Goal: Task Accomplishment & Management: Use online tool/utility

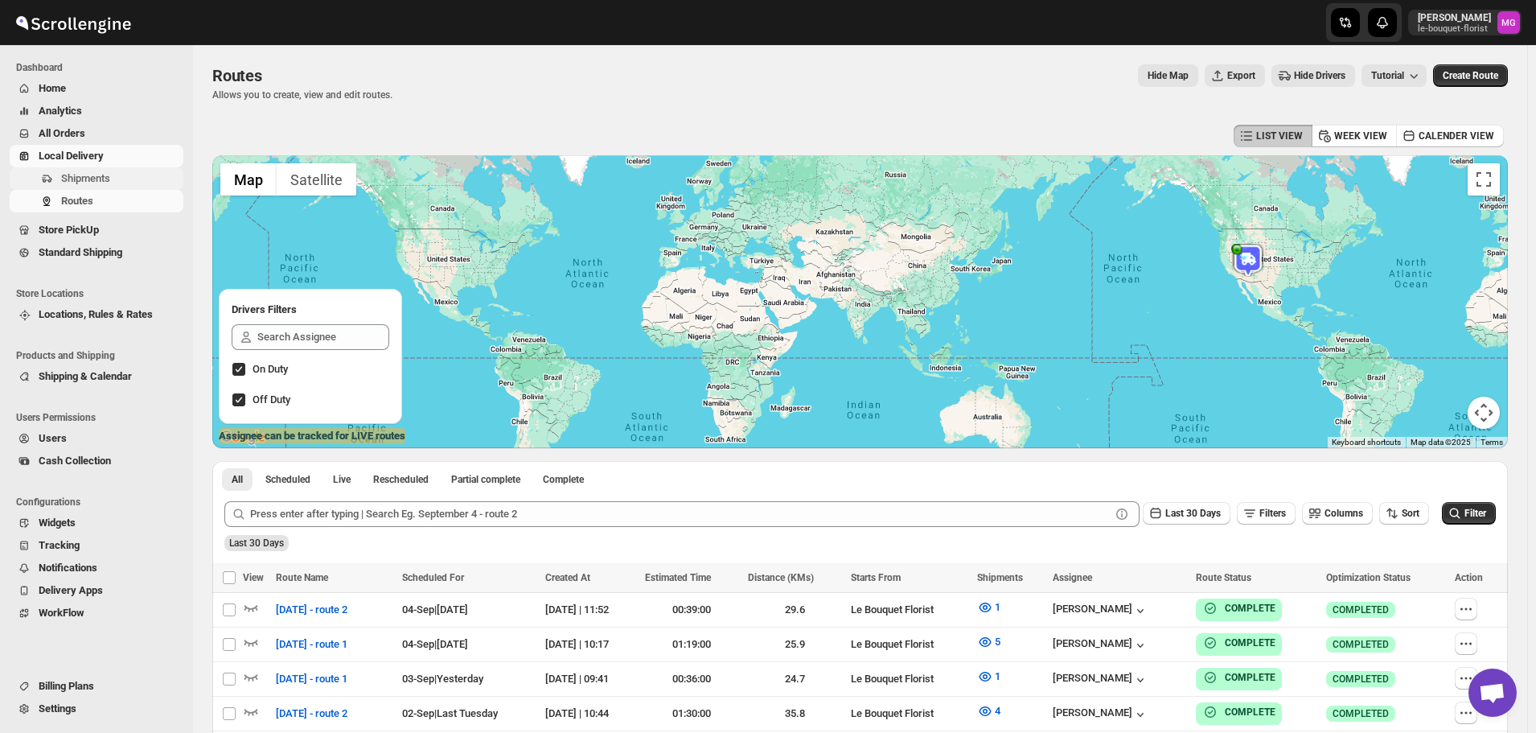
click at [77, 179] on span "Shipments" at bounding box center [85, 178] width 49 height 12
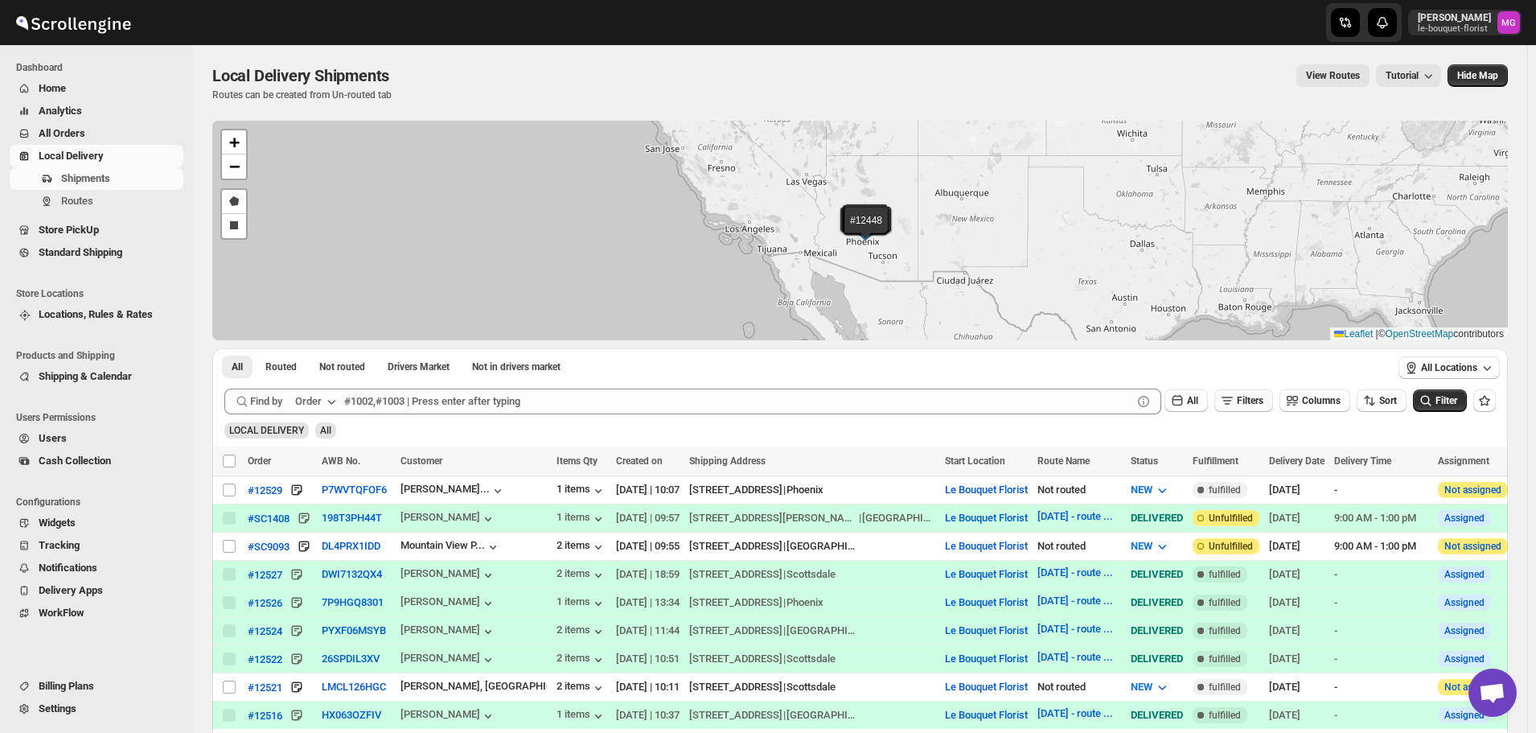
click at [1254, 409] on button "Filters" at bounding box center [1243, 400] width 59 height 23
click at [1259, 465] on span "Add Filter" at bounding box center [1257, 464] width 42 height 13
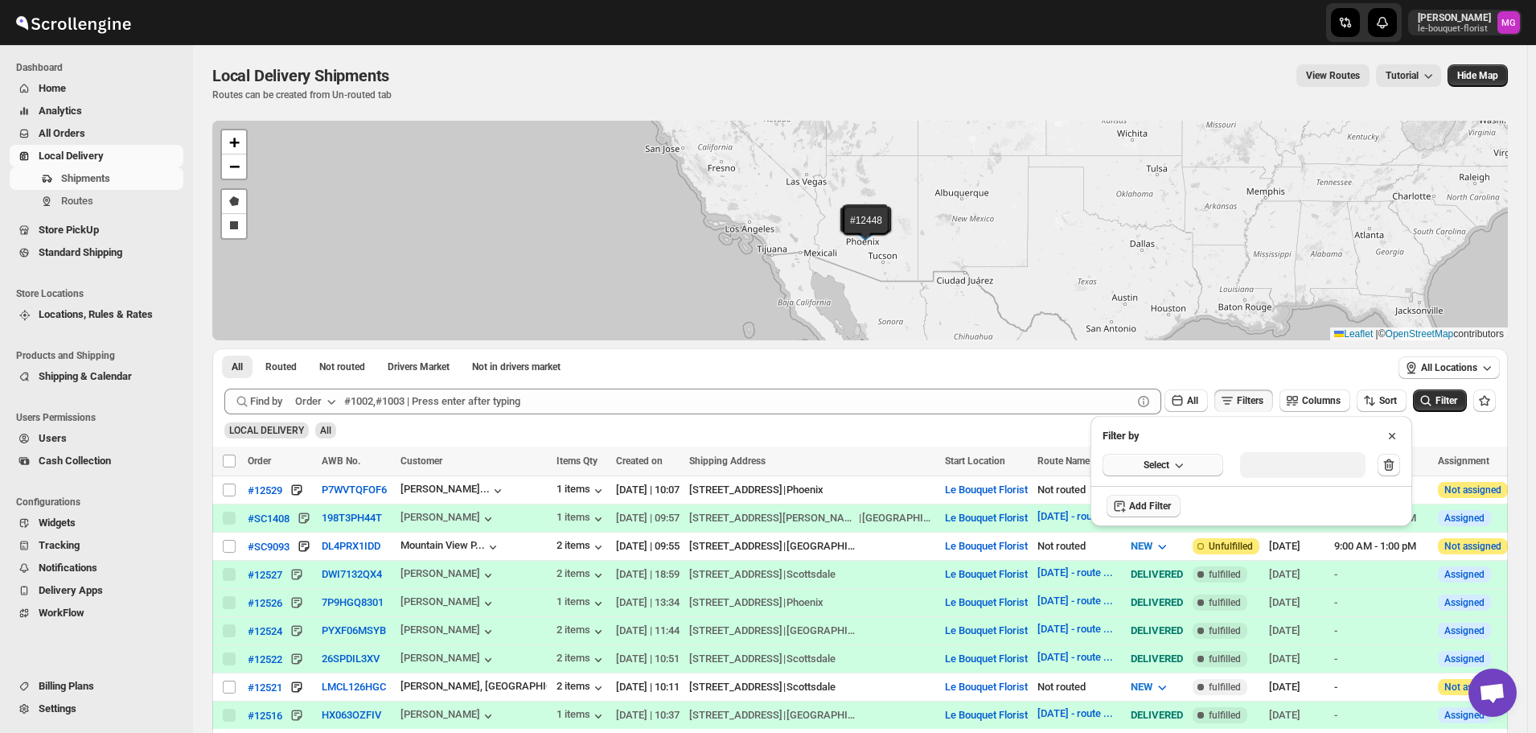
click at [1172, 474] on button "Select" at bounding box center [1163, 465] width 121 height 23
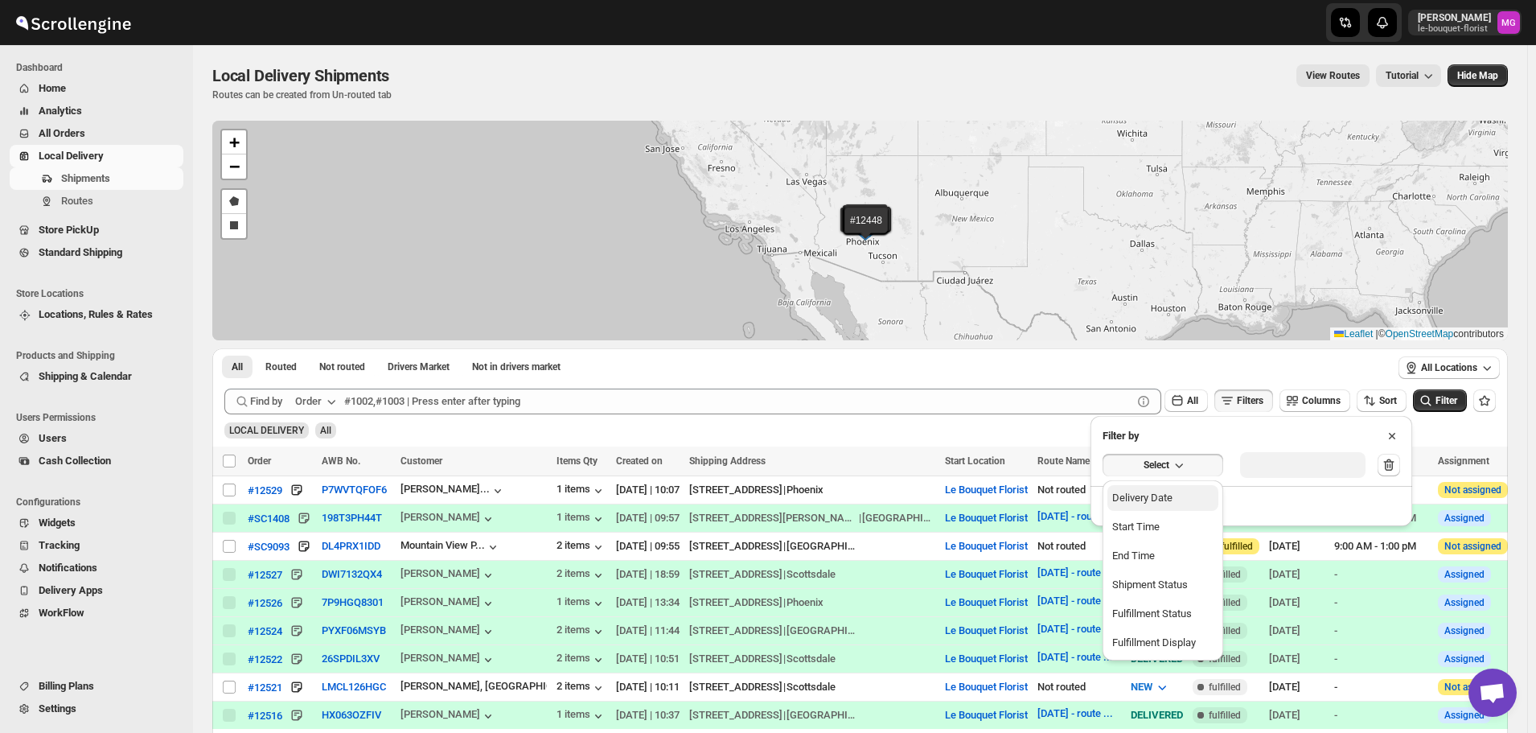
click at [1163, 499] on div "Delivery Date" at bounding box center [1142, 498] width 60 height 16
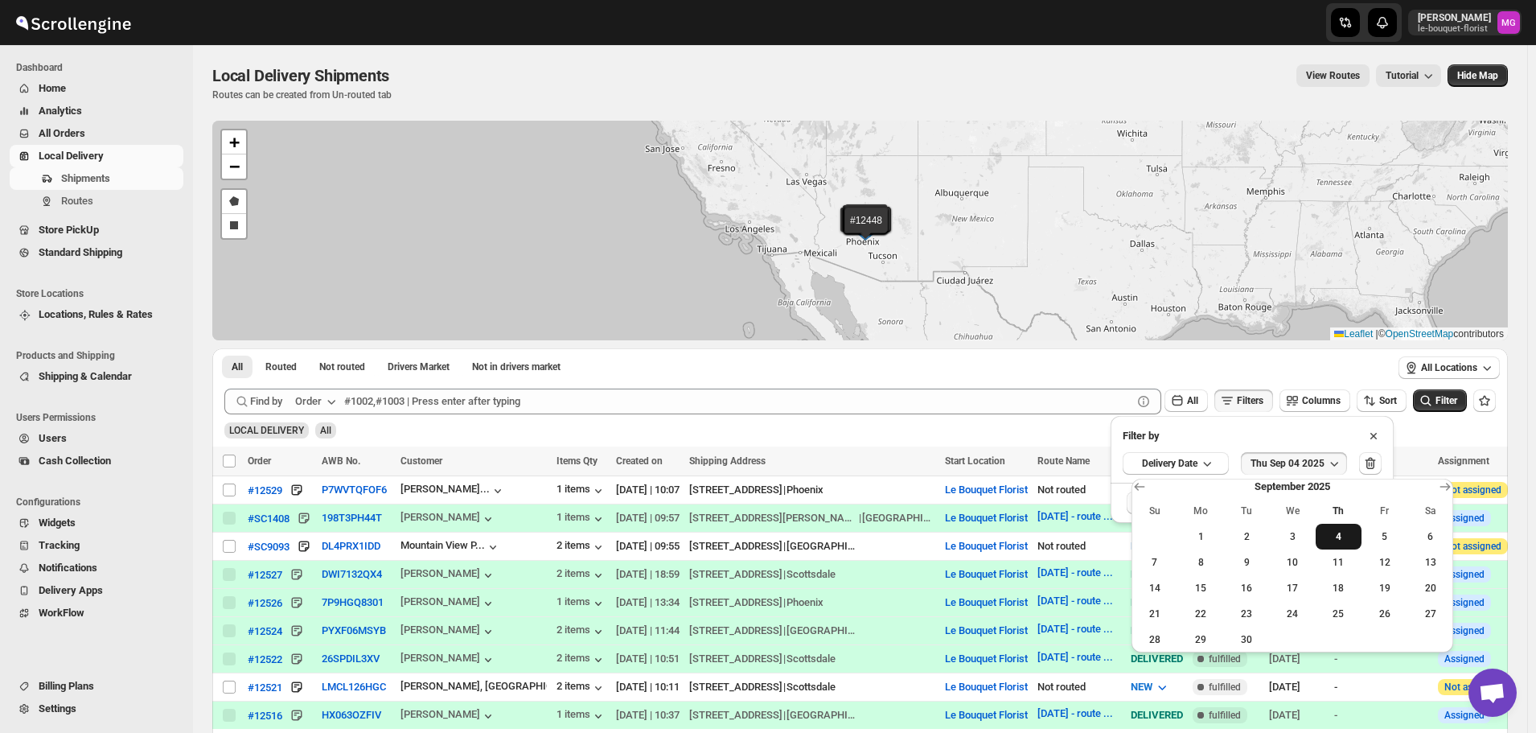
click at [1341, 540] on span "4" at bounding box center [1338, 536] width 33 height 13
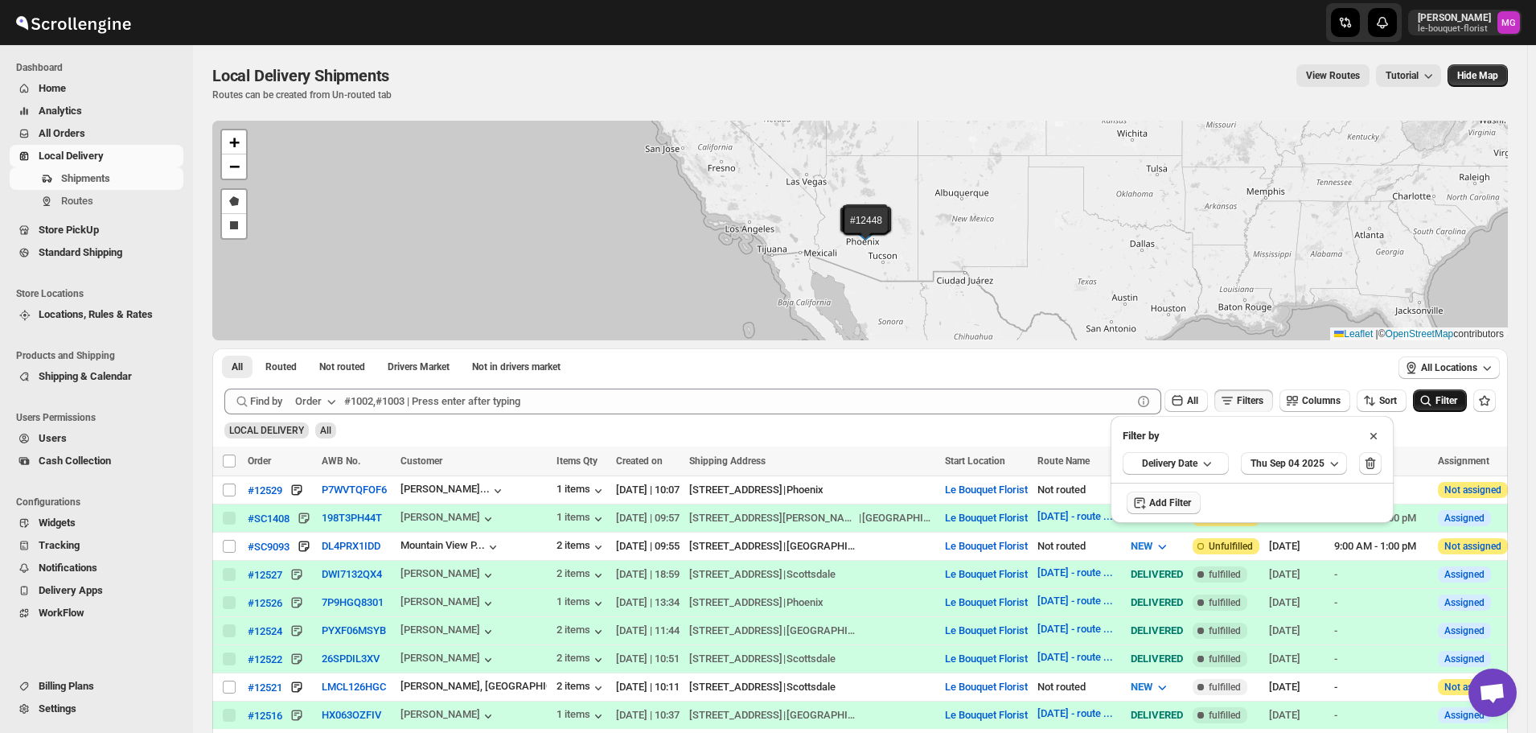
click at [1448, 407] on button "Filter" at bounding box center [1440, 400] width 54 height 23
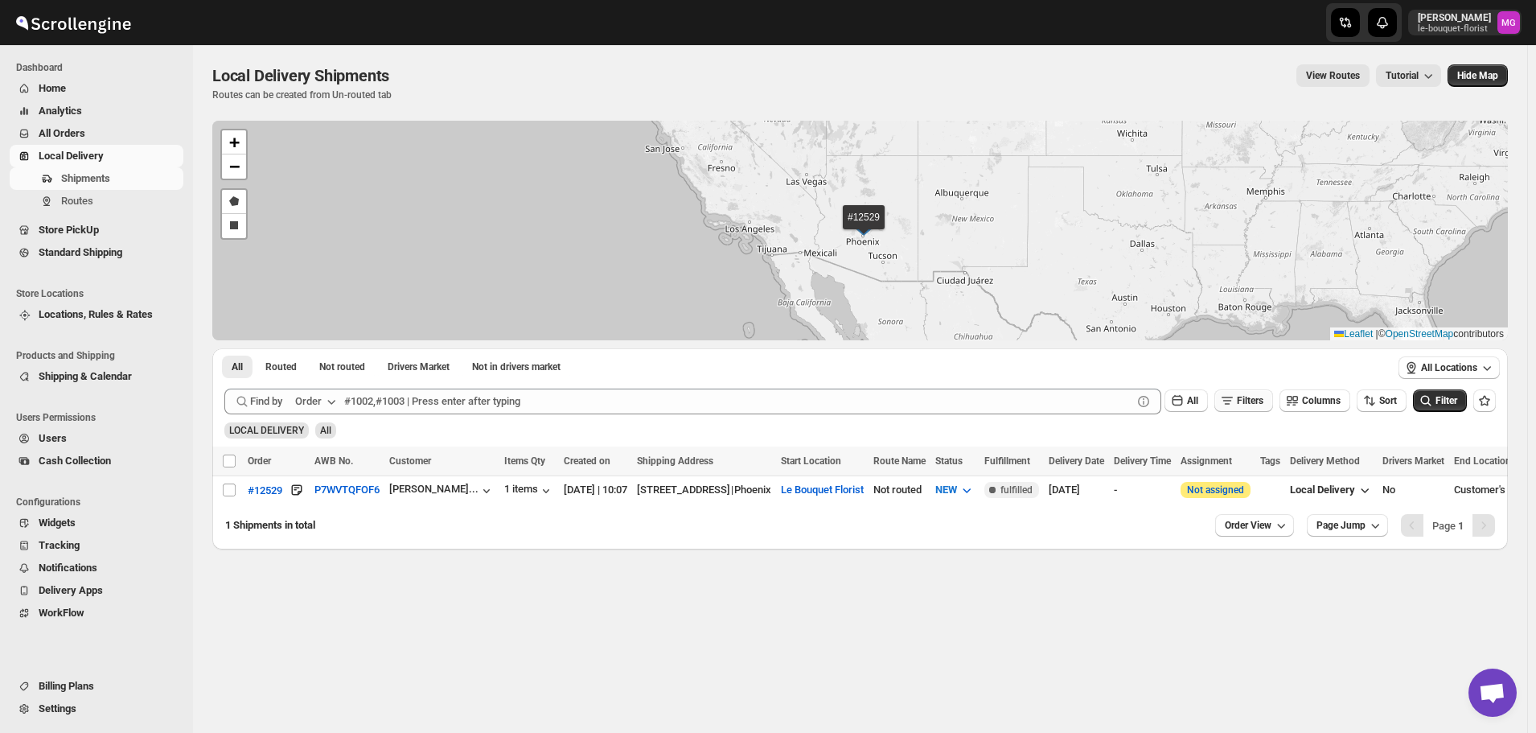
click at [1263, 403] on span "Filters" at bounding box center [1250, 400] width 27 height 11
click at [1362, 458] on icon "button" at bounding box center [1370, 463] width 16 height 16
click at [1434, 402] on icon "submit" at bounding box center [1426, 400] width 16 height 16
